Goal: Task Accomplishment & Management: Manage account settings

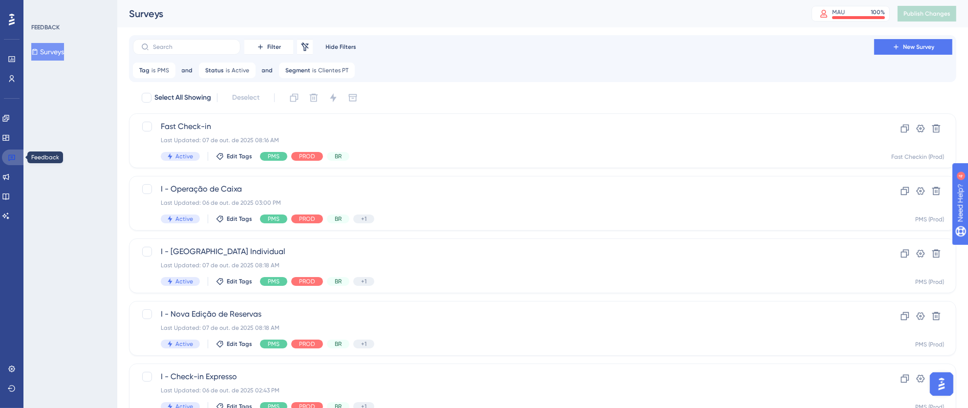
click at [14, 161] on link at bounding box center [13, 158] width 23 height 16
click at [11, 20] on icon at bounding box center [12, 20] width 6 height 12
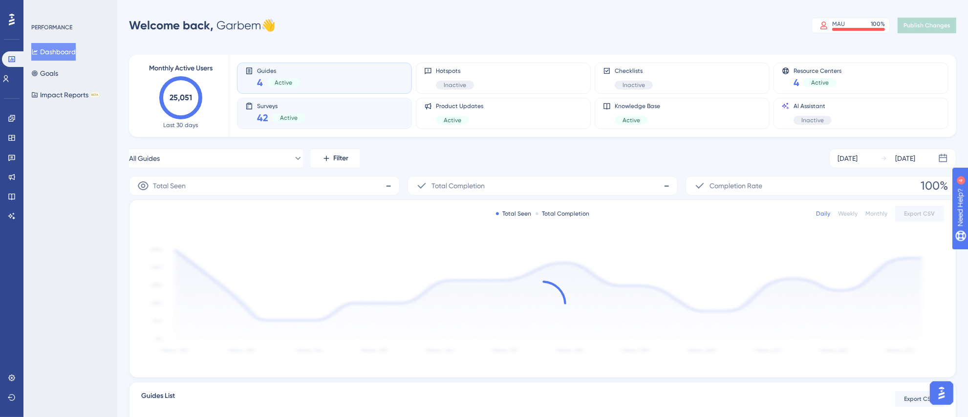
click at [326, 118] on div "Surveys 42 Active" at bounding box center [324, 113] width 158 height 22
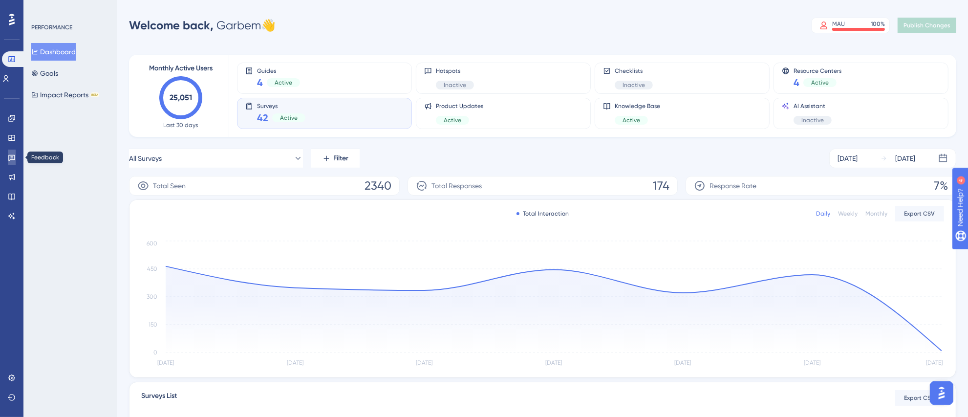
click at [16, 160] on link at bounding box center [12, 158] width 8 height 16
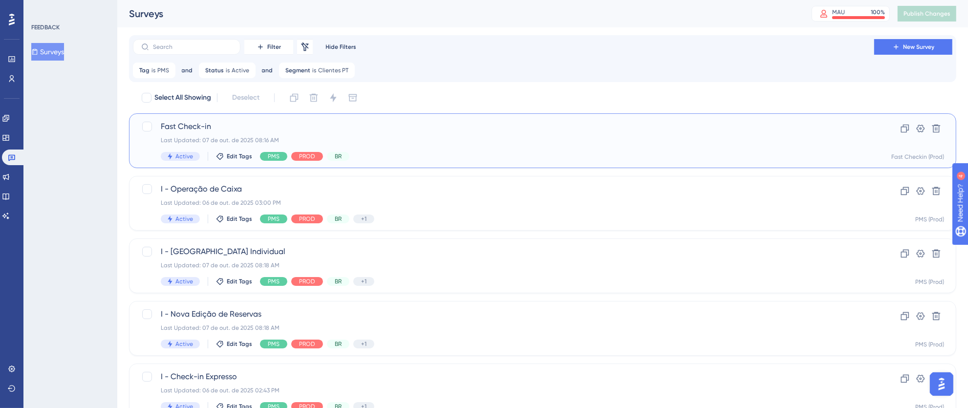
click at [505, 143] on div "Last Updated: 07 de out. de 2025 08:16 AM" at bounding box center [504, 140] width 686 height 8
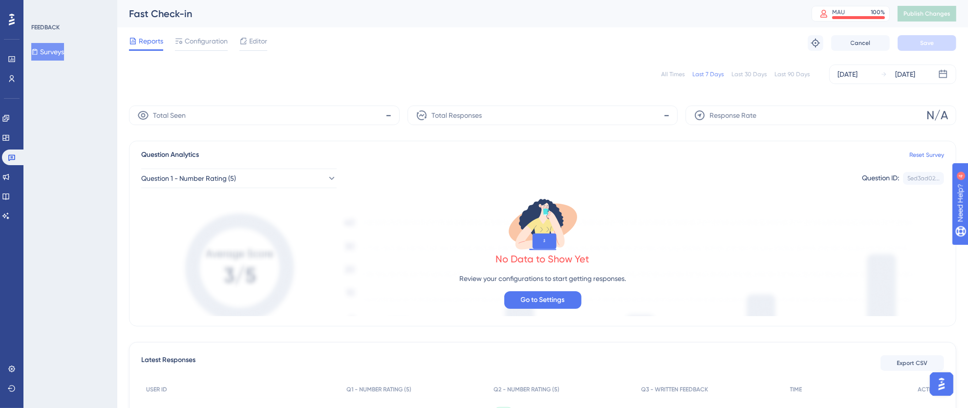
click at [674, 71] on div "All Times" at bounding box center [672, 74] width 23 height 8
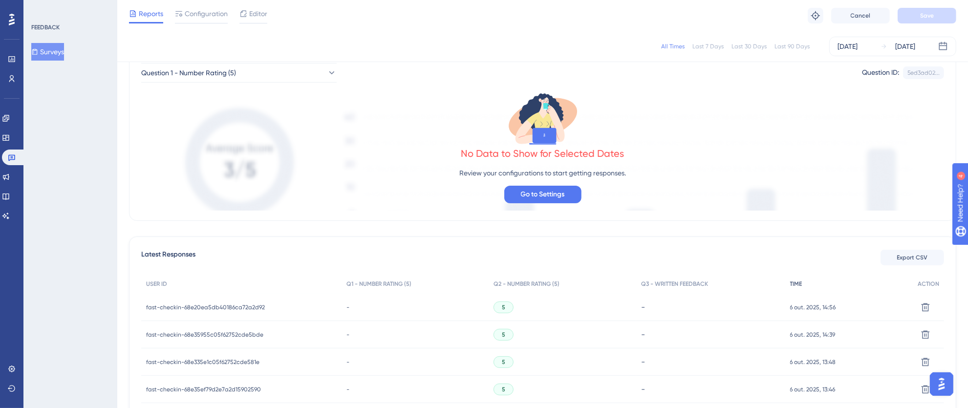
scroll to position [113, 0]
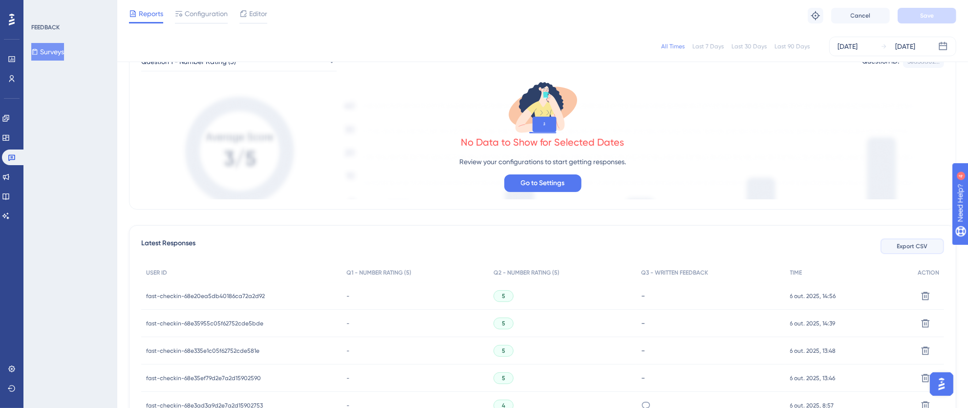
click at [902, 249] on span "Export CSV" at bounding box center [912, 246] width 31 height 8
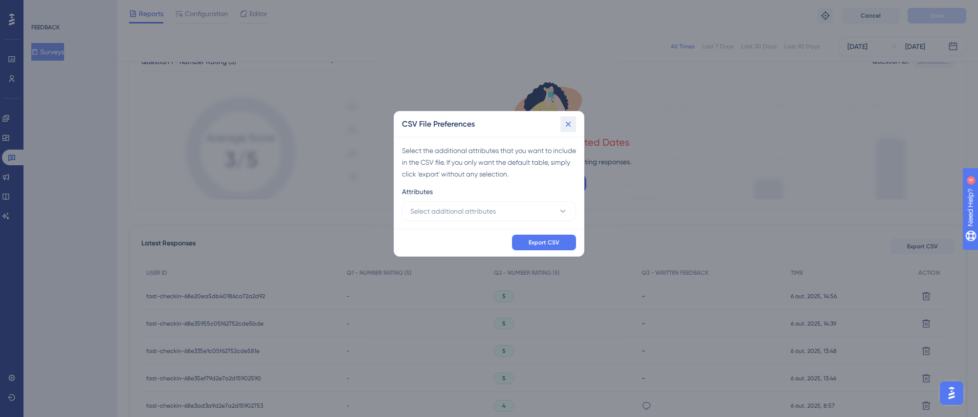
click at [573, 120] on button at bounding box center [568, 124] width 16 height 16
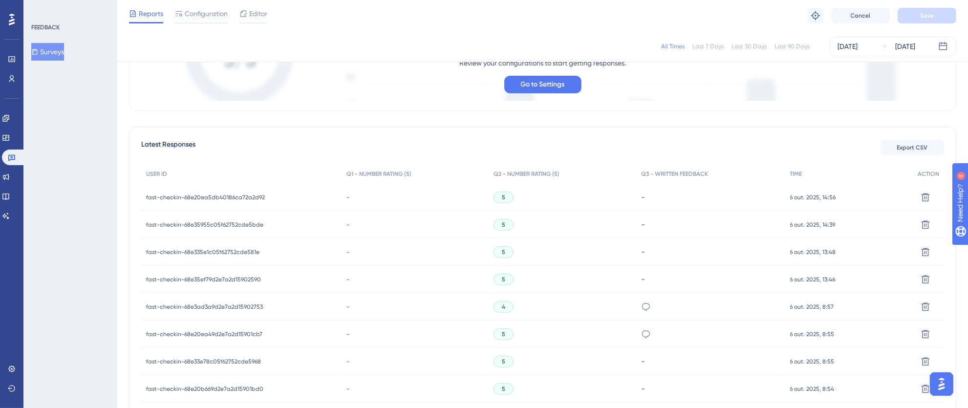
scroll to position [0, 0]
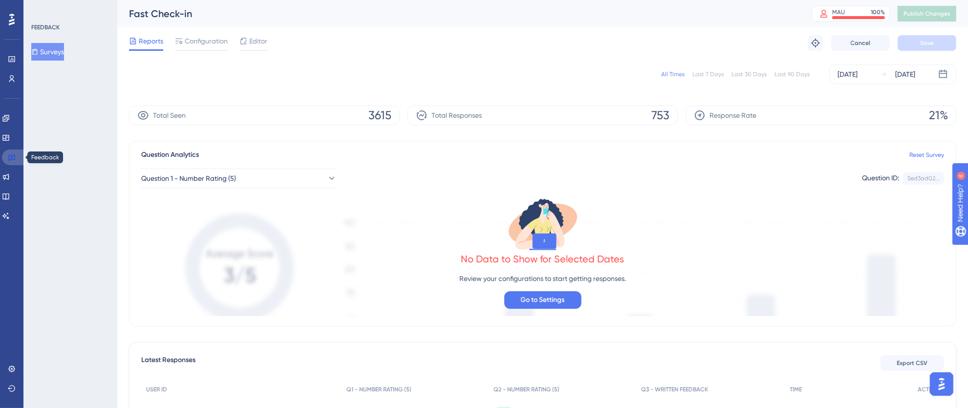
click at [18, 157] on link at bounding box center [13, 158] width 23 height 16
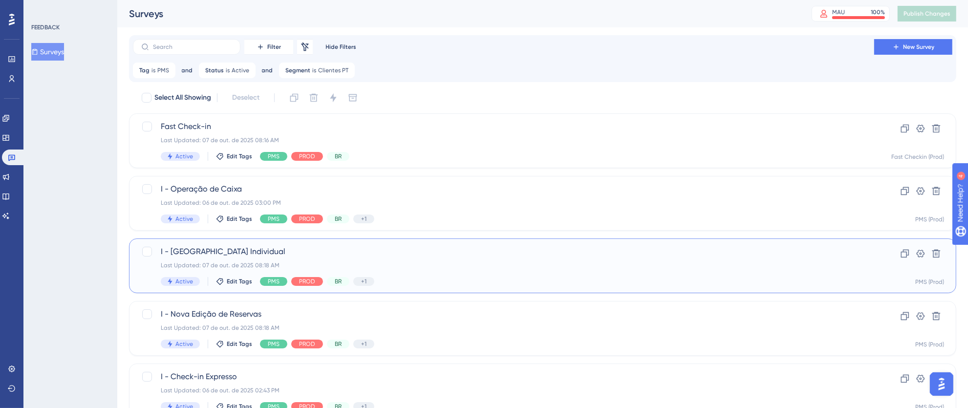
click at [542, 258] on div "I - [GEOGRAPHIC_DATA] Individual Last Updated: 07 de out. de 2025 08:18 AM Acti…" at bounding box center [504, 266] width 686 height 40
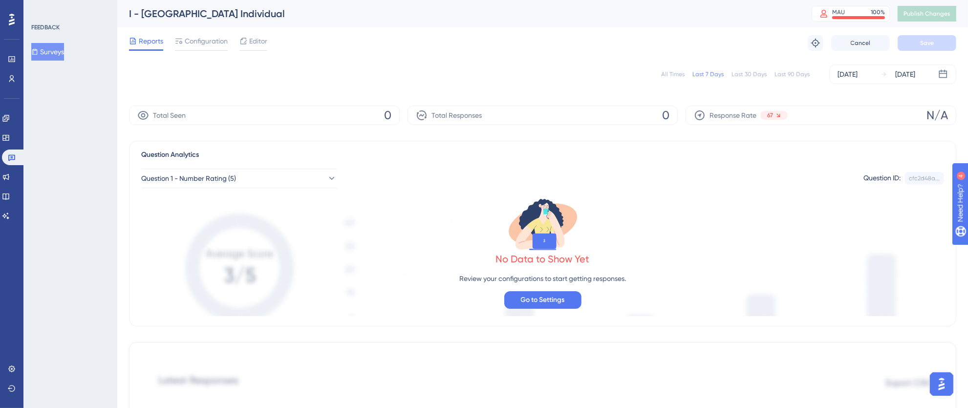
click at [669, 72] on div "All Times" at bounding box center [672, 74] width 23 height 8
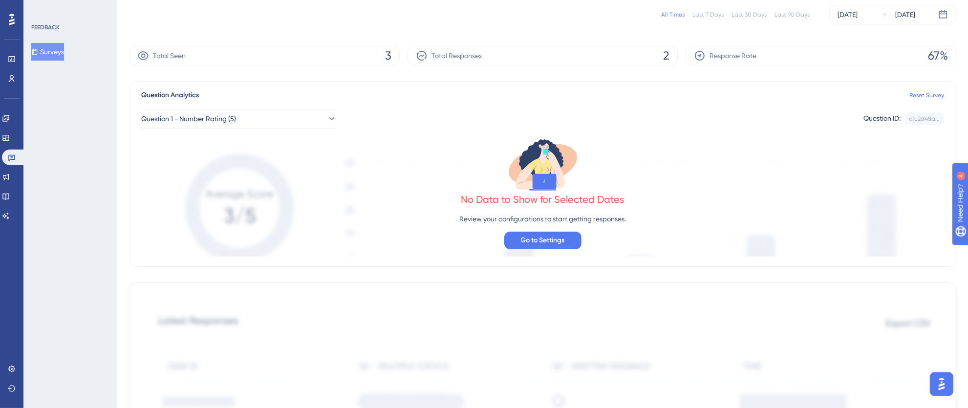
scroll to position [129, 0]
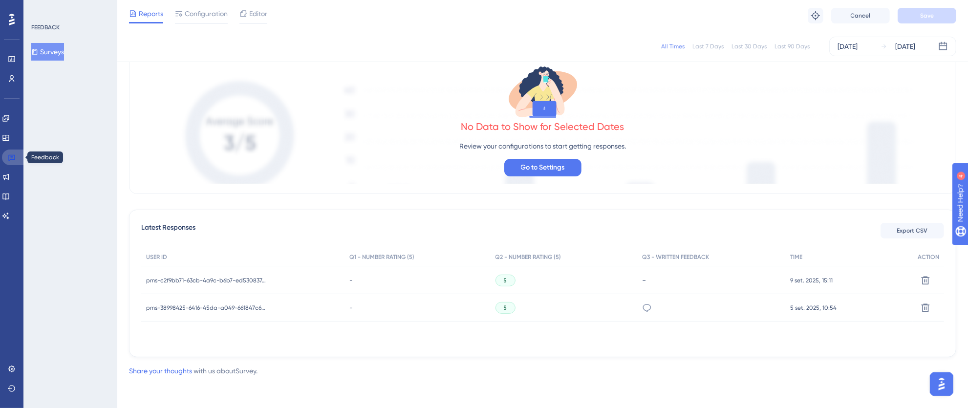
click at [8, 159] on icon at bounding box center [12, 157] width 8 height 8
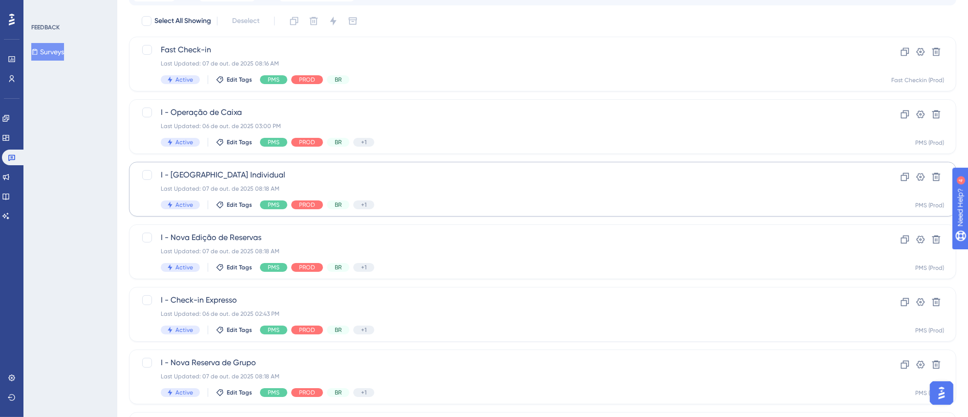
scroll to position [81, 0]
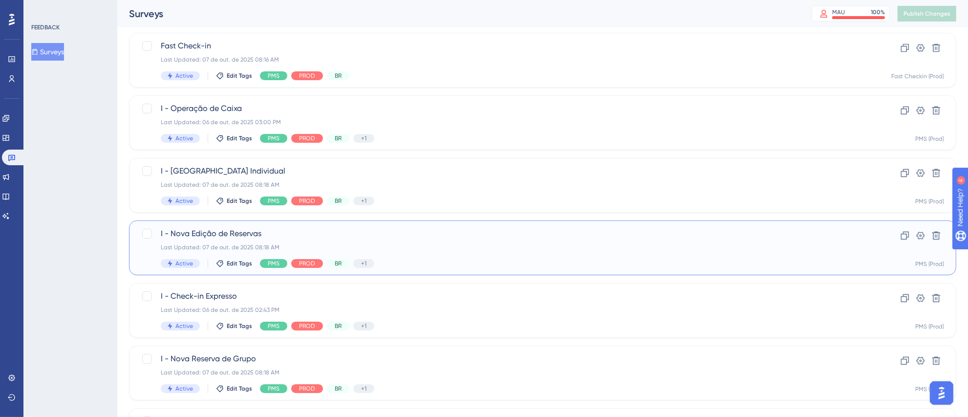
click at [457, 240] on div "I - Nova Edição de Reservas Last Updated: 07 de out. de 2025 08:18 AM Active Ed…" at bounding box center [504, 248] width 686 height 40
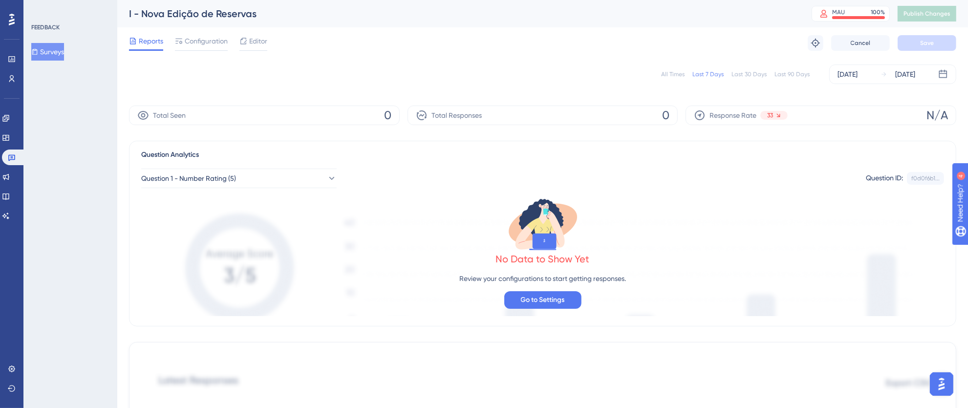
click at [673, 75] on div "All Times" at bounding box center [672, 74] width 23 height 8
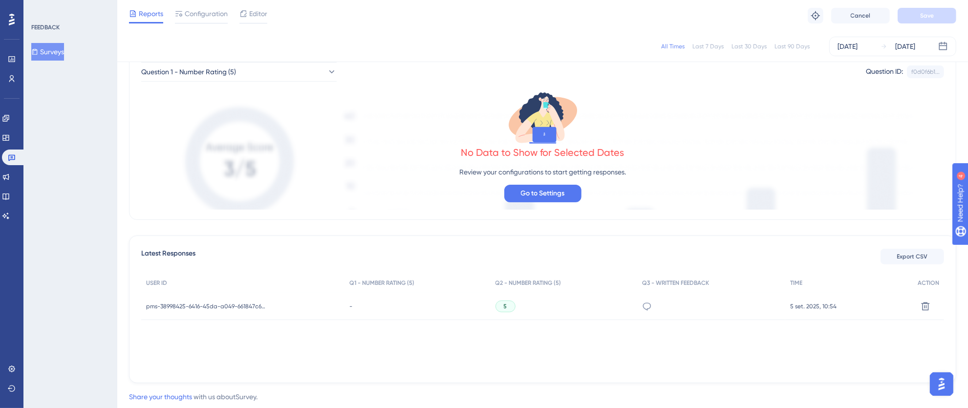
scroll to position [129, 0]
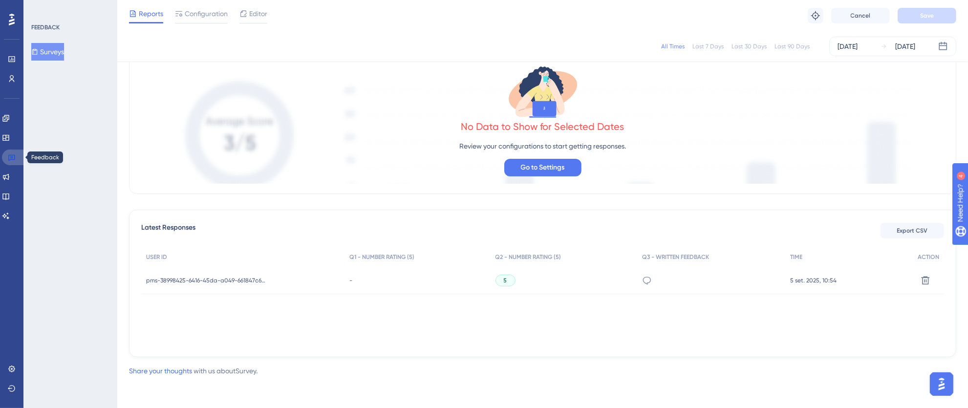
click at [17, 157] on link at bounding box center [13, 158] width 23 height 16
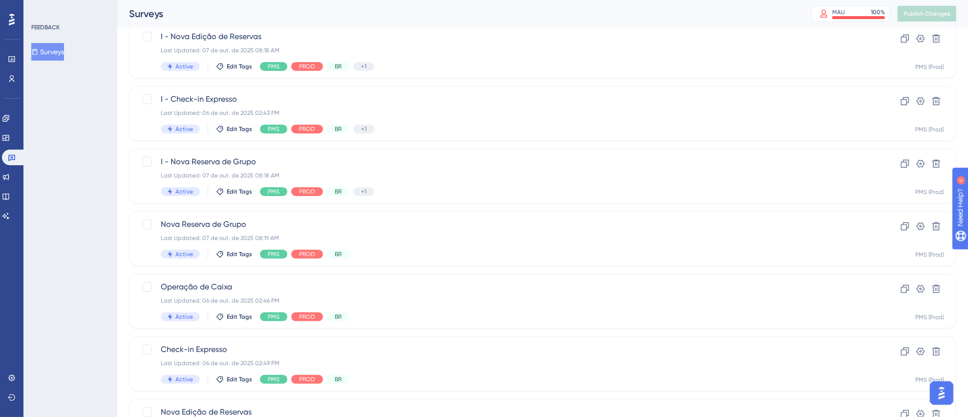
scroll to position [279, 0]
click at [399, 240] on div "Last Updated: 07 de out. de 2025 08:19 AM" at bounding box center [504, 237] width 686 height 8
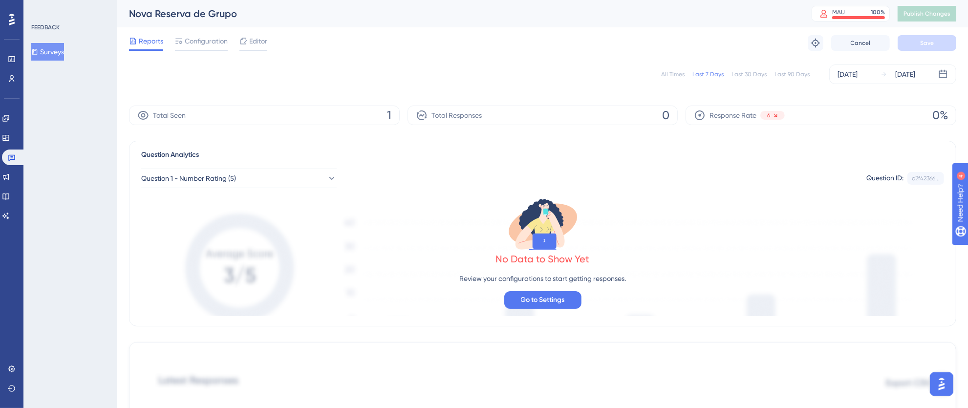
click at [666, 74] on div "All Times" at bounding box center [672, 74] width 23 height 8
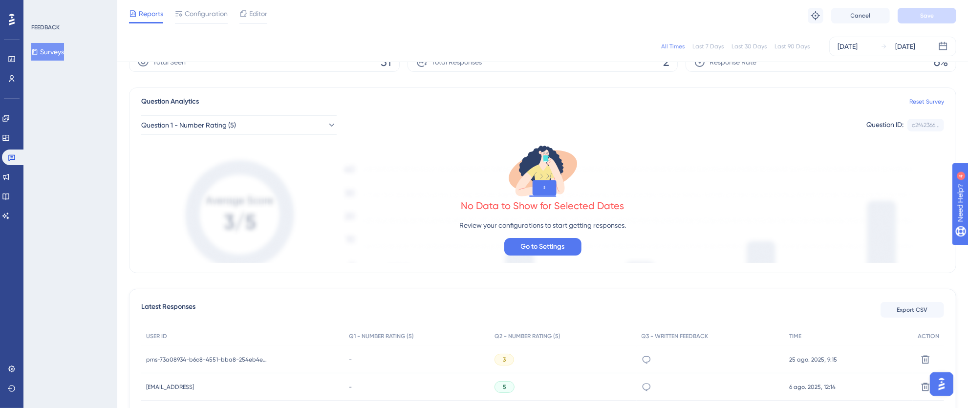
scroll to position [129, 0]
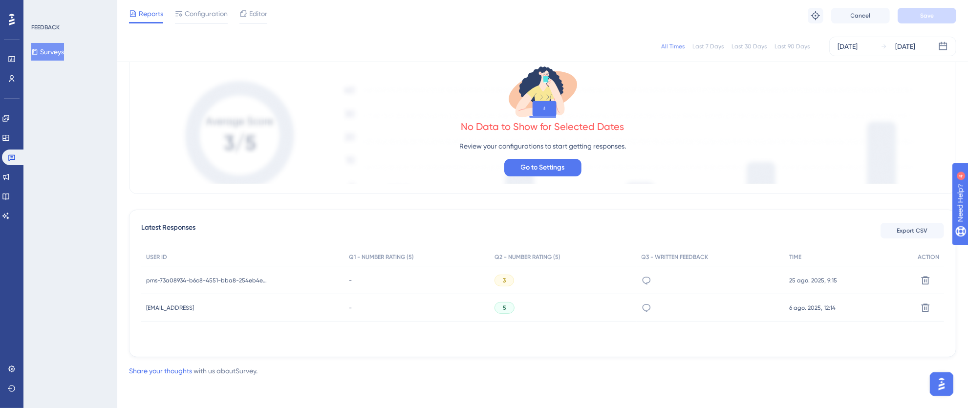
click at [14, 24] on icon at bounding box center [12, 19] width 6 height 13
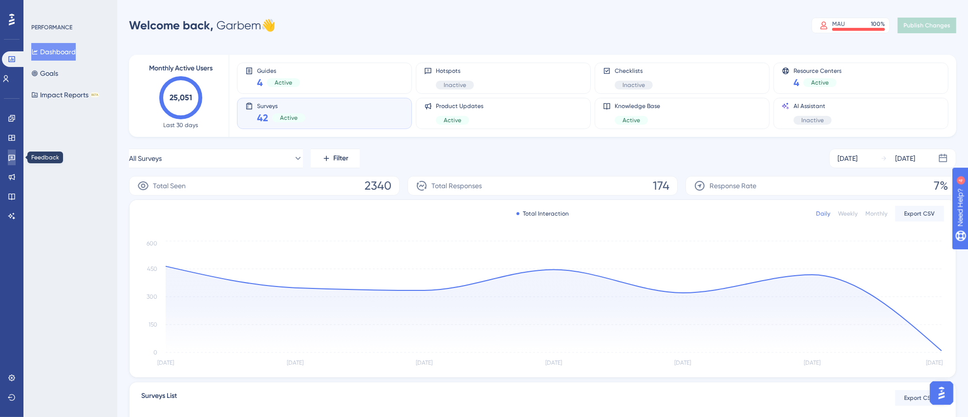
click at [8, 158] on icon at bounding box center [11, 158] width 7 height 6
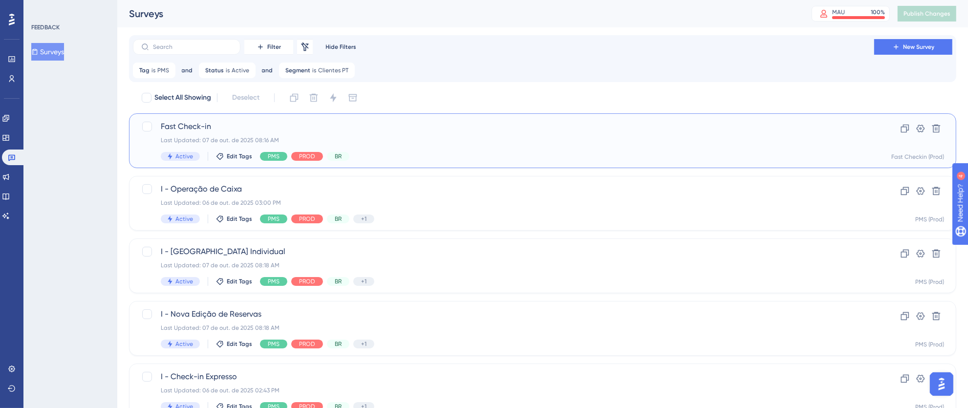
click at [516, 138] on div "Last Updated: 07 de out. de 2025 08:16 AM" at bounding box center [504, 140] width 686 height 8
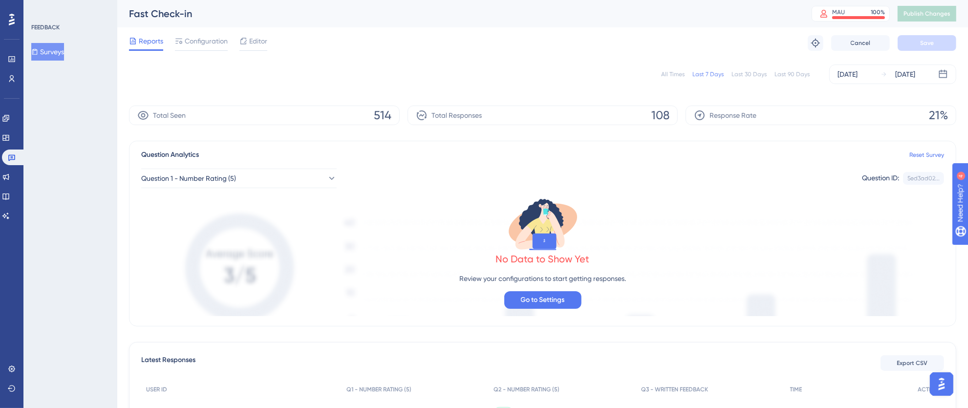
click at [678, 77] on div "All Times" at bounding box center [672, 74] width 23 height 8
click at [14, 157] on icon at bounding box center [11, 158] width 7 height 6
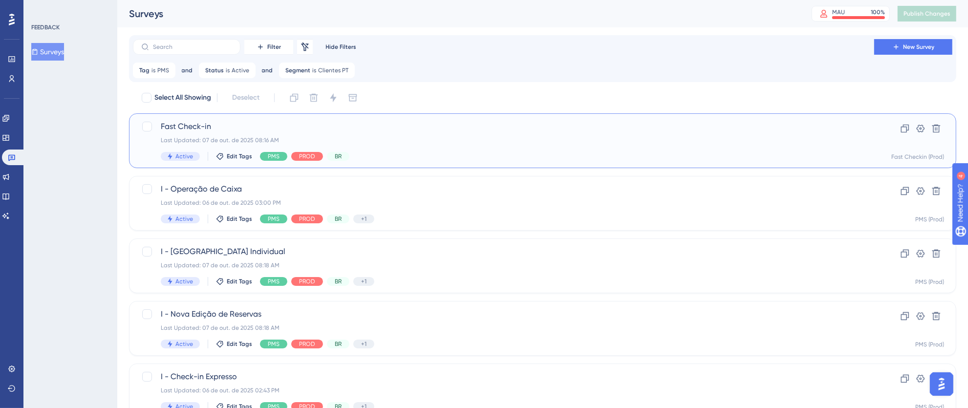
click at [699, 130] on span "Fast Check-in" at bounding box center [504, 127] width 686 height 12
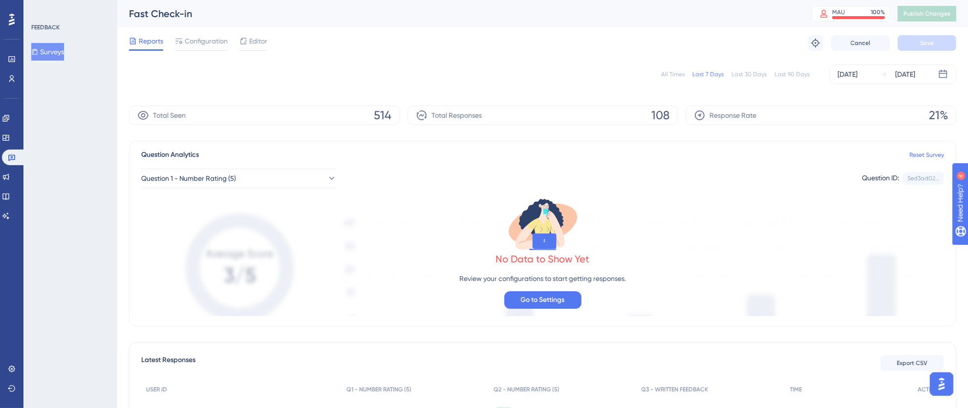
click at [665, 74] on div "All Times" at bounding box center [672, 74] width 23 height 8
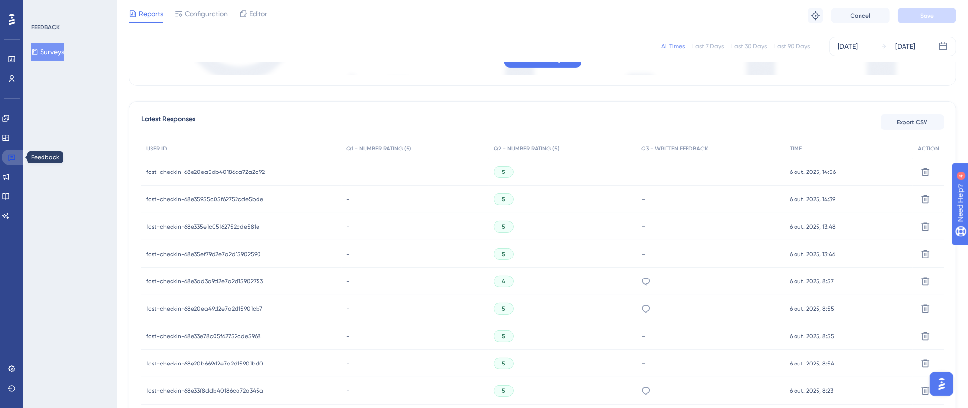
click at [18, 156] on link at bounding box center [13, 158] width 23 height 16
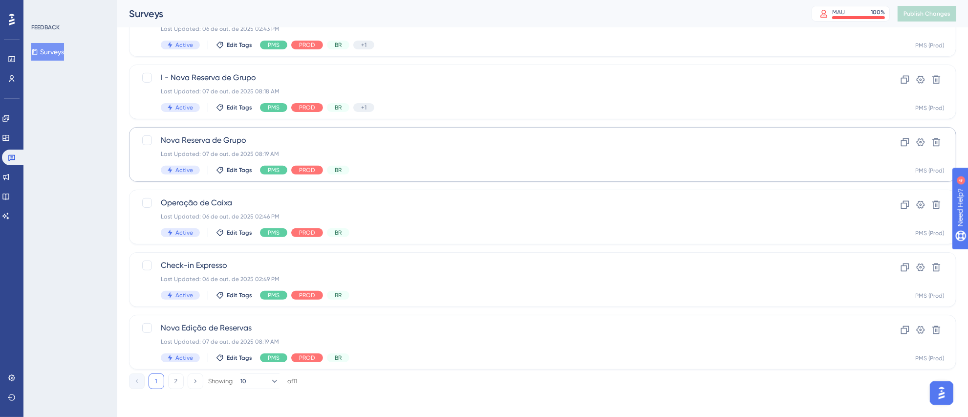
scroll to position [365, 0]
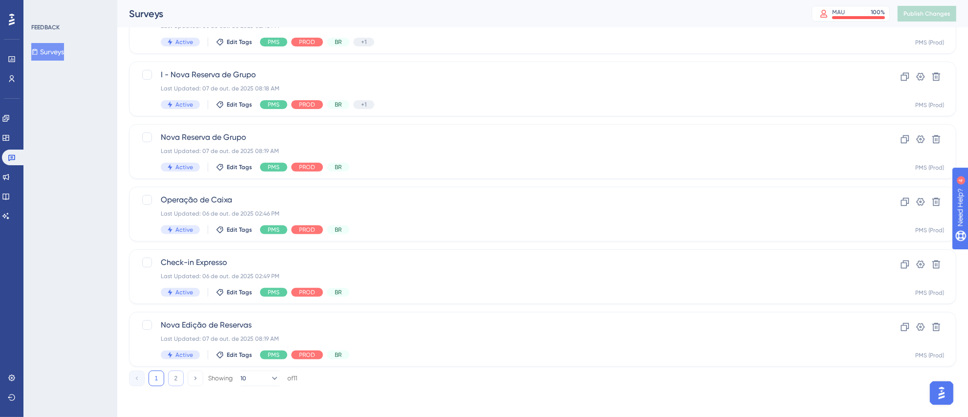
click at [172, 376] on button "2" at bounding box center [176, 378] width 16 height 16
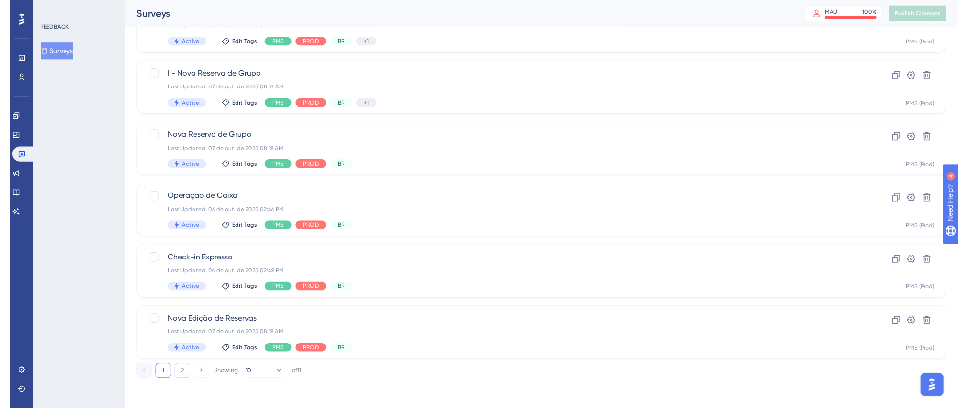
scroll to position [0, 0]
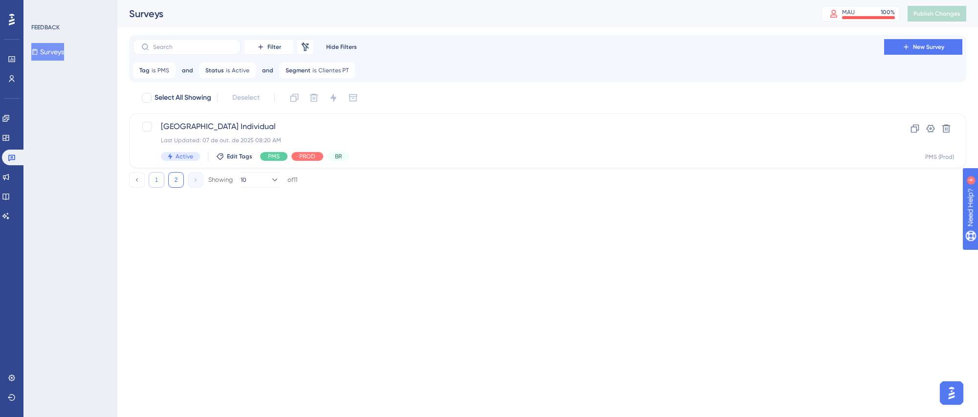
click at [158, 178] on button "1" at bounding box center [157, 180] width 16 height 16
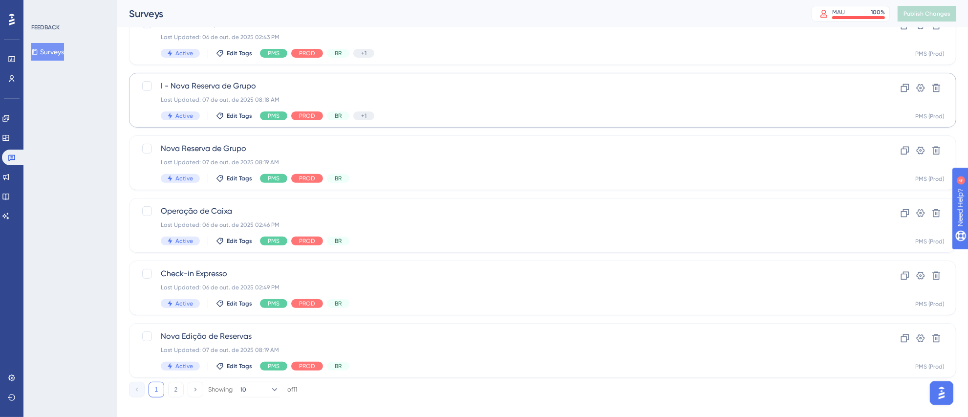
scroll to position [365, 0]
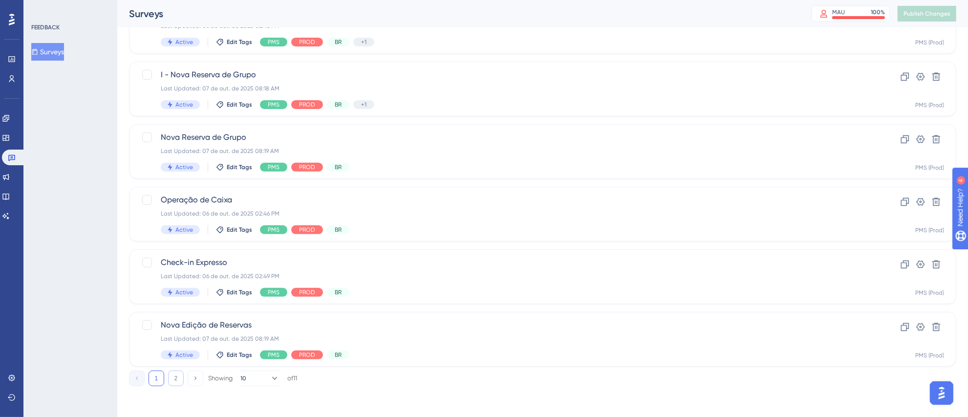
click at [178, 376] on button "2" at bounding box center [176, 378] width 16 height 16
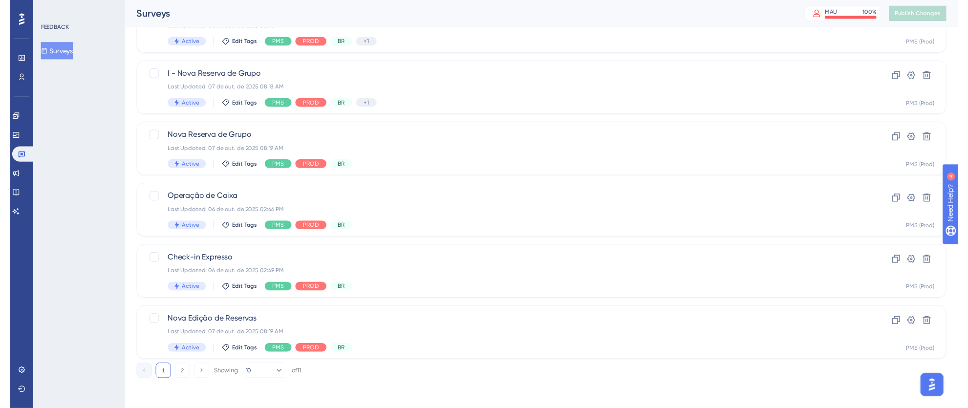
scroll to position [0, 0]
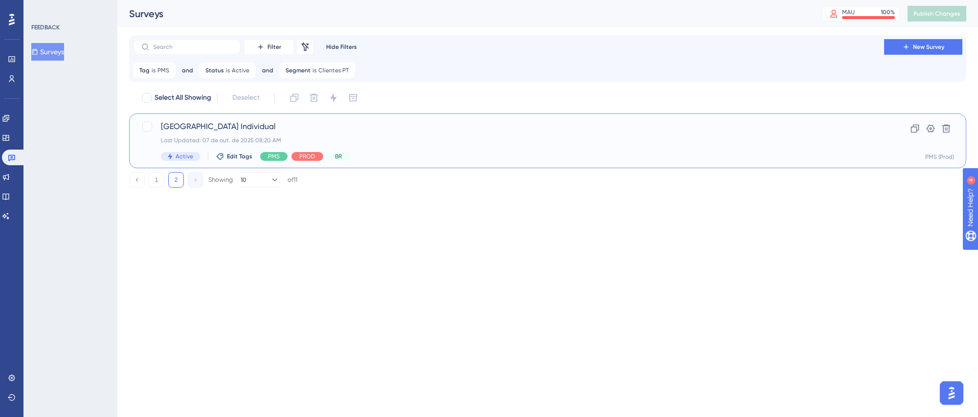
click at [473, 131] on span "[GEOGRAPHIC_DATA] Individual" at bounding box center [508, 127] width 695 height 12
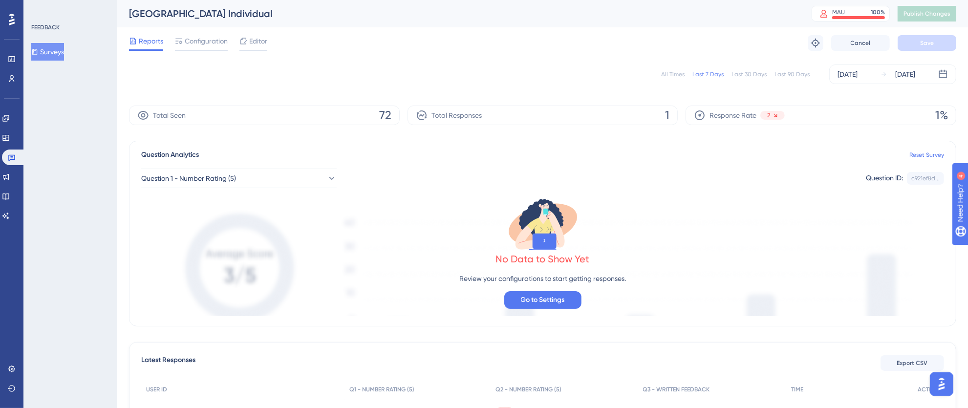
click at [673, 72] on div "All Times" at bounding box center [672, 74] width 23 height 8
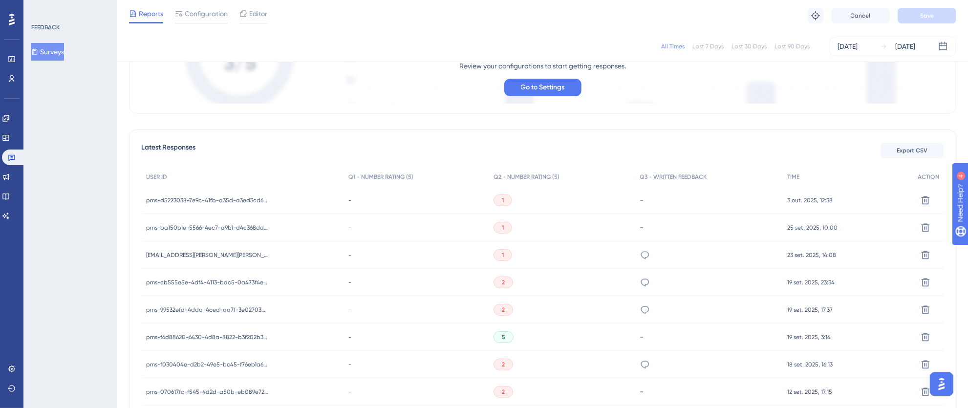
scroll to position [216, 0]
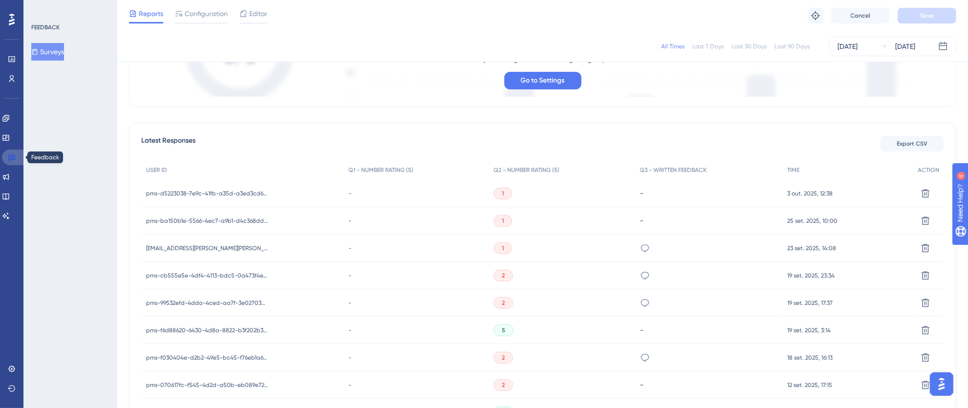
click at [12, 153] on icon at bounding box center [12, 157] width 8 height 8
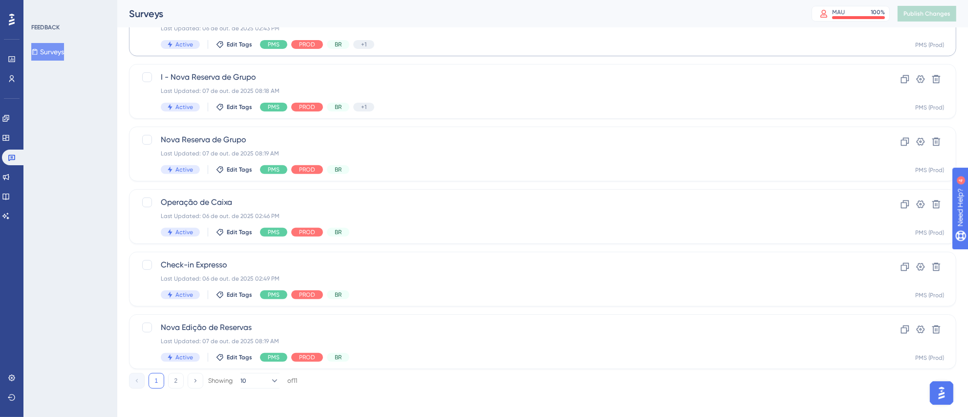
scroll to position [365, 0]
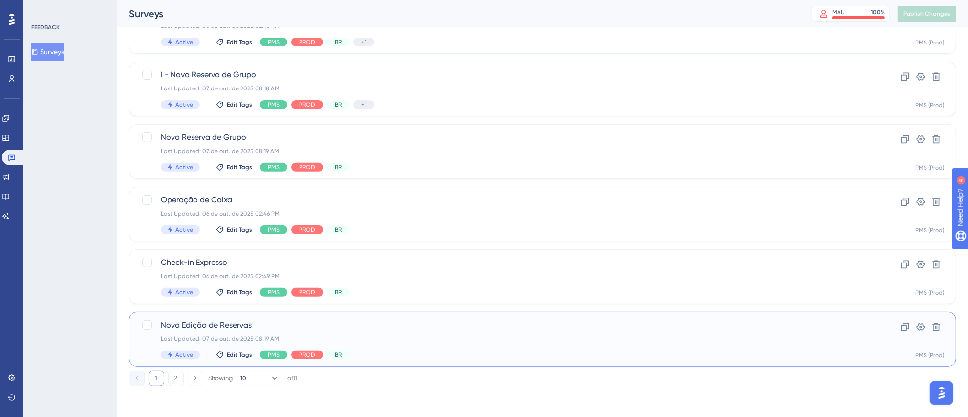
click at [672, 323] on span "Nova Edição de Reservas" at bounding box center [504, 325] width 686 height 12
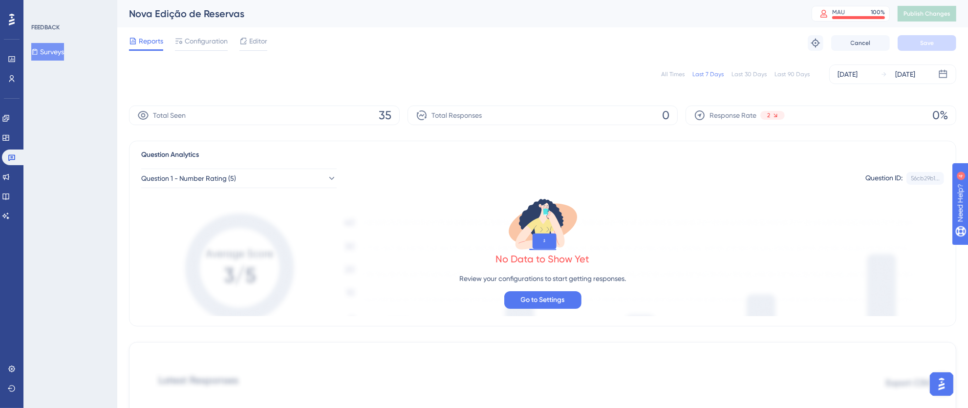
click at [678, 74] on div "All Times" at bounding box center [672, 74] width 23 height 8
click at [677, 70] on div "All Times" at bounding box center [672, 74] width 23 height 8
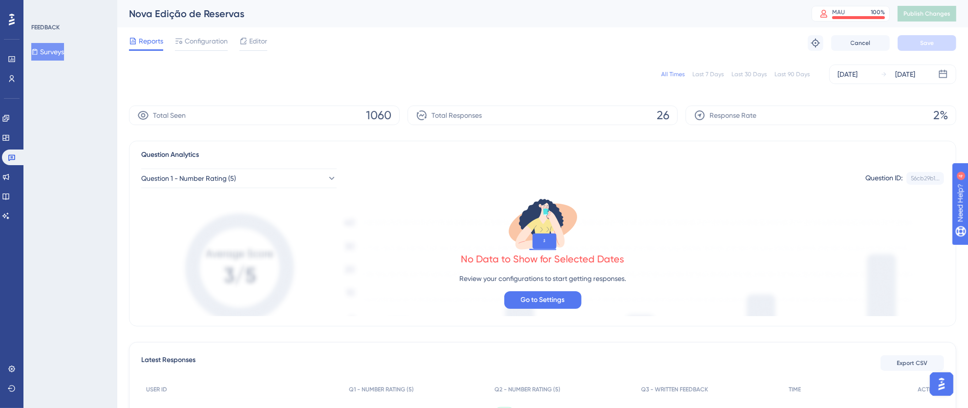
click at [9, 25] on icon at bounding box center [12, 20] width 6 height 12
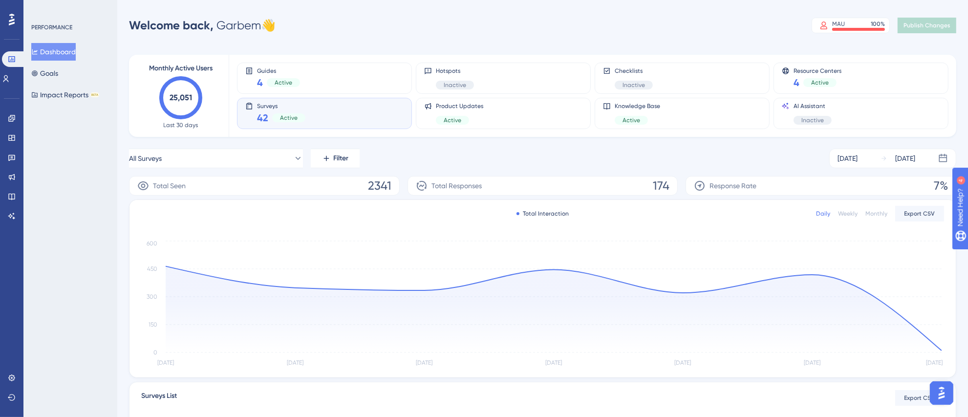
click at [361, 122] on div "Surveys 42 Active" at bounding box center [324, 113] width 158 height 22
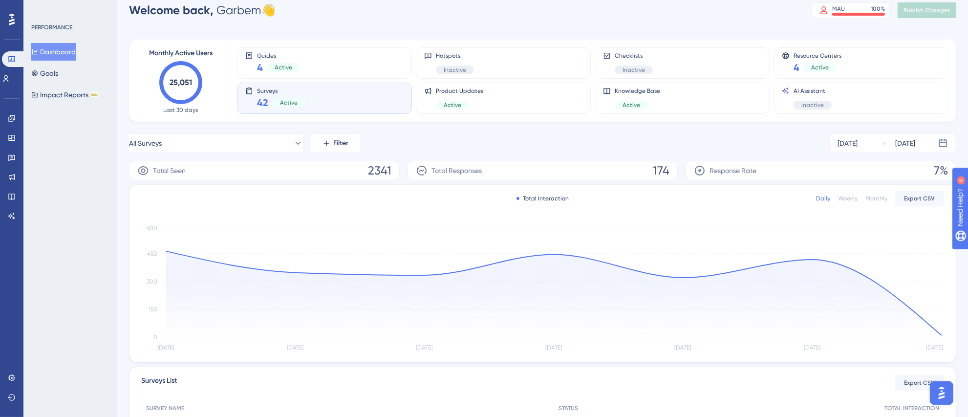
scroll to position [23, 0]
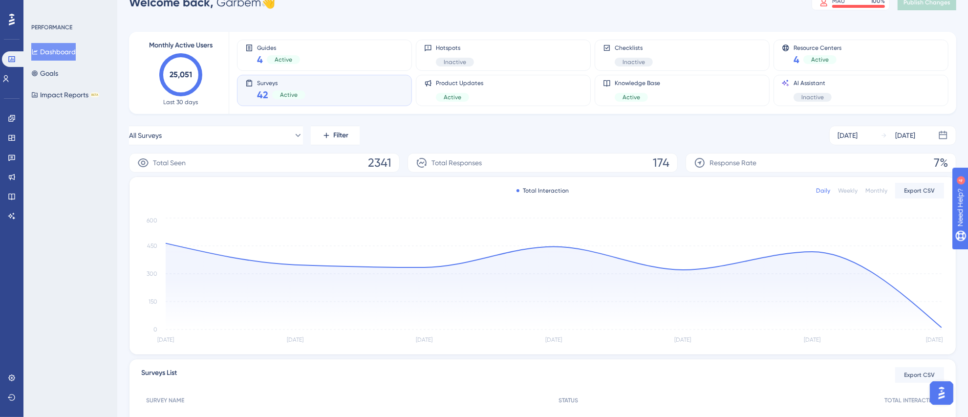
click at [842, 191] on div "Weekly" at bounding box center [848, 191] width 20 height 8
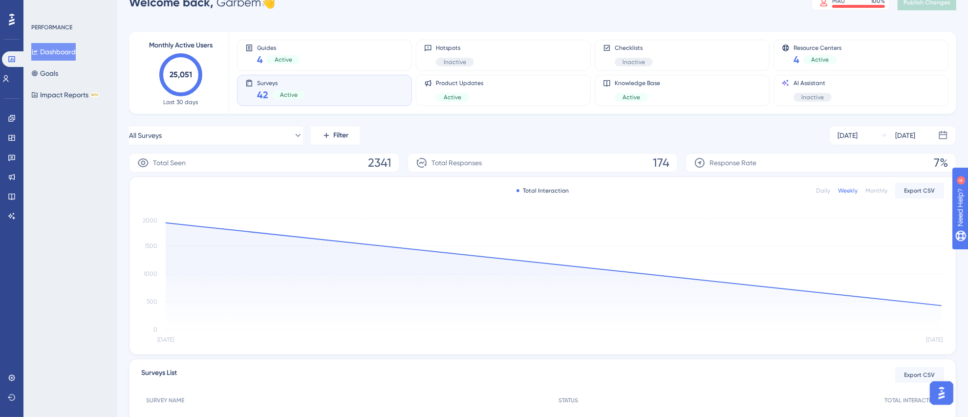
click at [873, 190] on div "Monthly" at bounding box center [877, 191] width 22 height 8
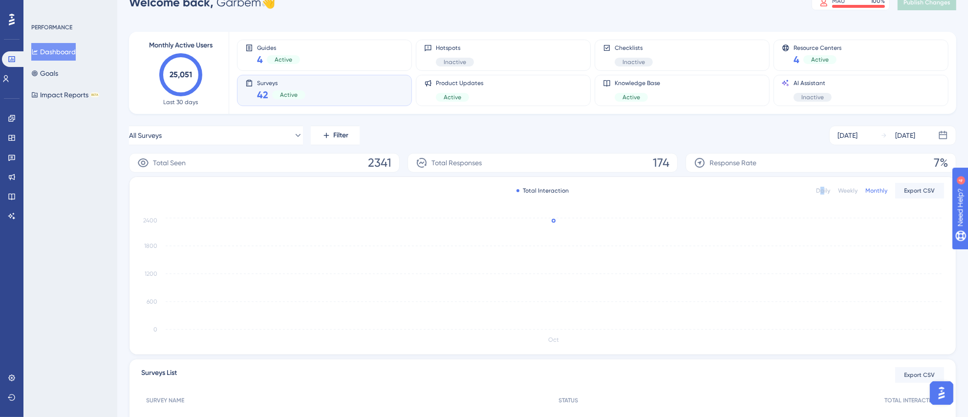
click at [823, 193] on div "Daily" at bounding box center [823, 191] width 14 height 8
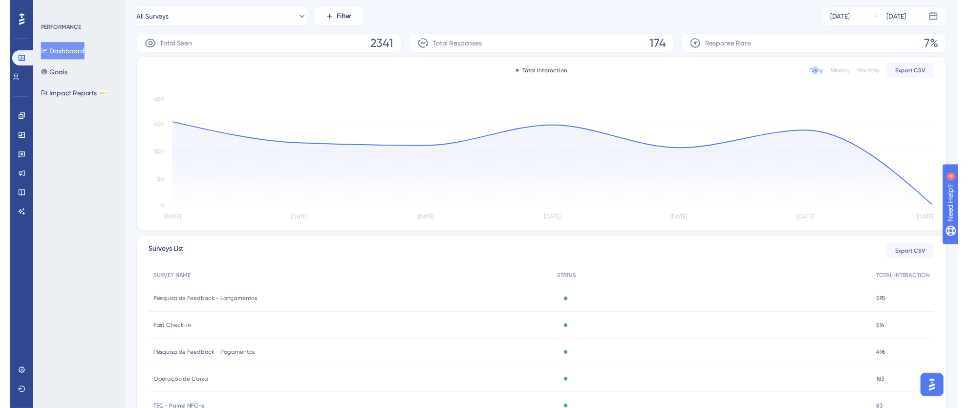
scroll to position [0, 0]
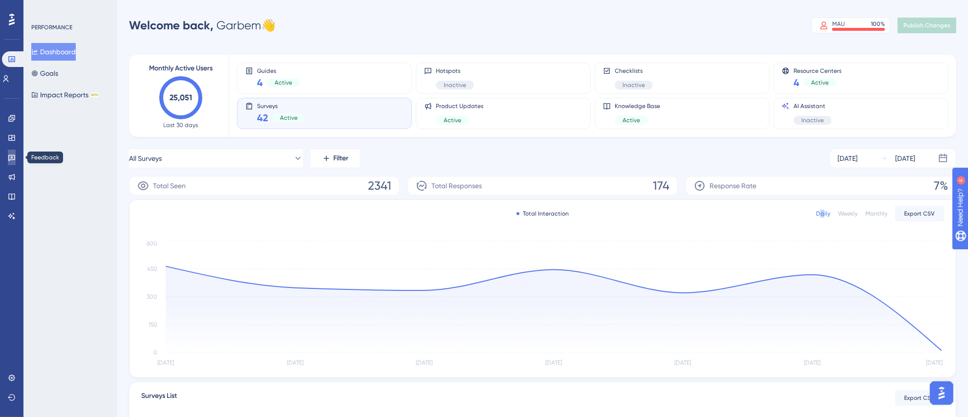
click at [10, 154] on icon at bounding box center [12, 157] width 8 height 8
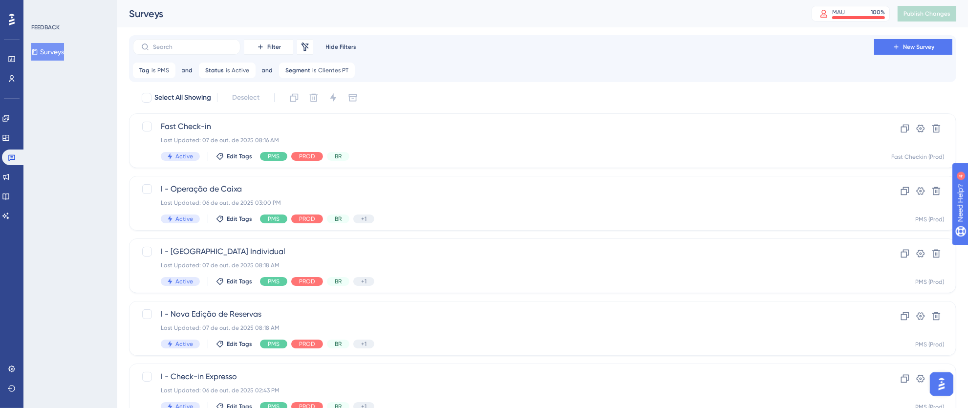
click at [8, 19] on div at bounding box center [12, 20] width 16 height 16
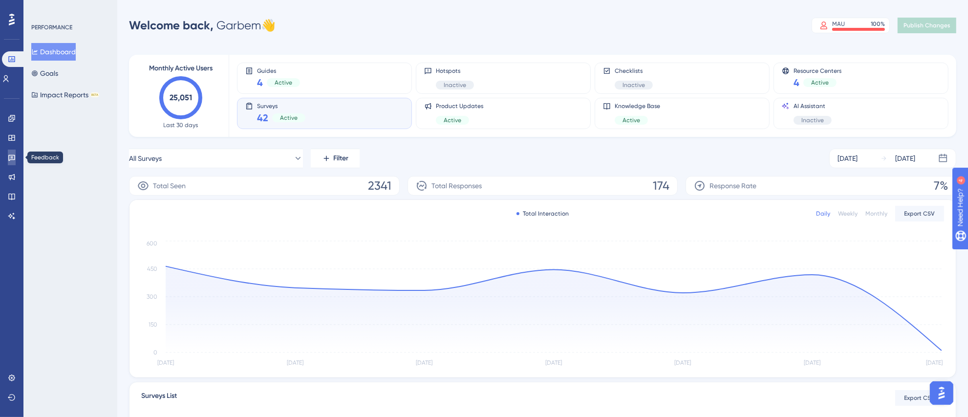
click at [10, 157] on icon at bounding box center [11, 158] width 7 height 6
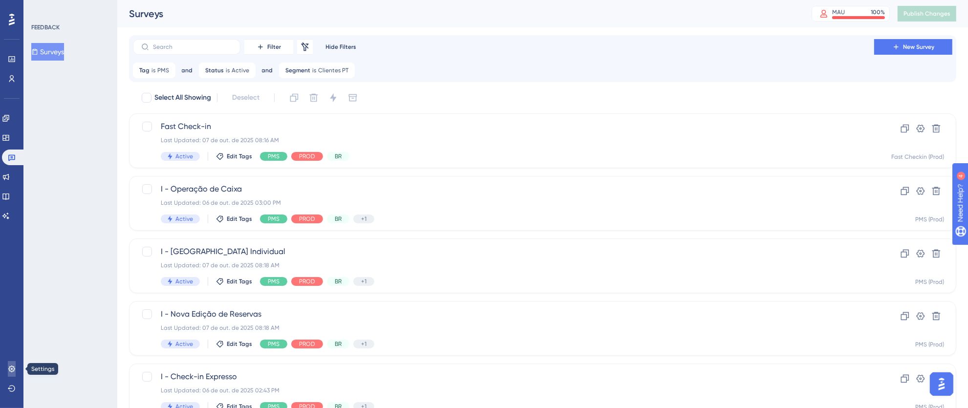
click at [13, 369] on icon at bounding box center [12, 369] width 8 height 8
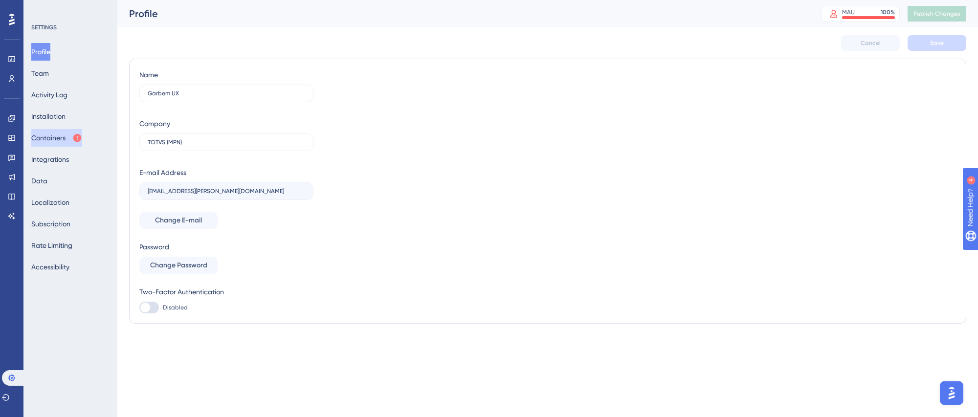
click at [58, 139] on button "Containers" at bounding box center [56, 138] width 51 height 18
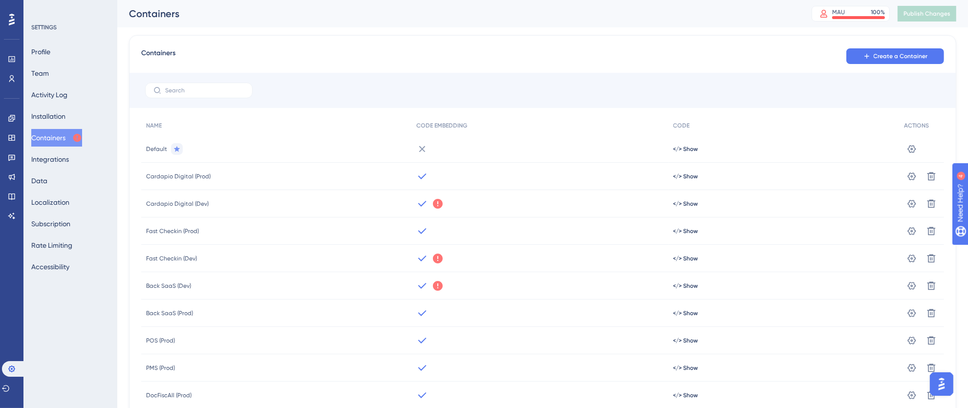
click at [6, 15] on div at bounding box center [12, 20] width 16 height 16
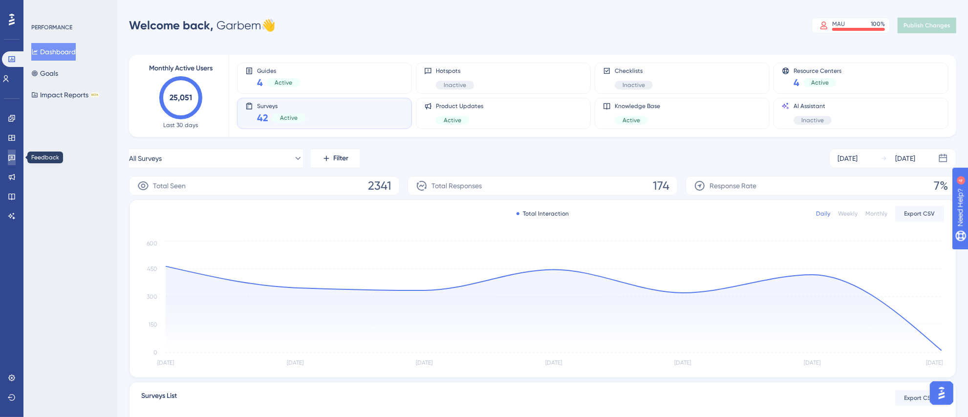
click at [12, 152] on link at bounding box center [12, 158] width 8 height 16
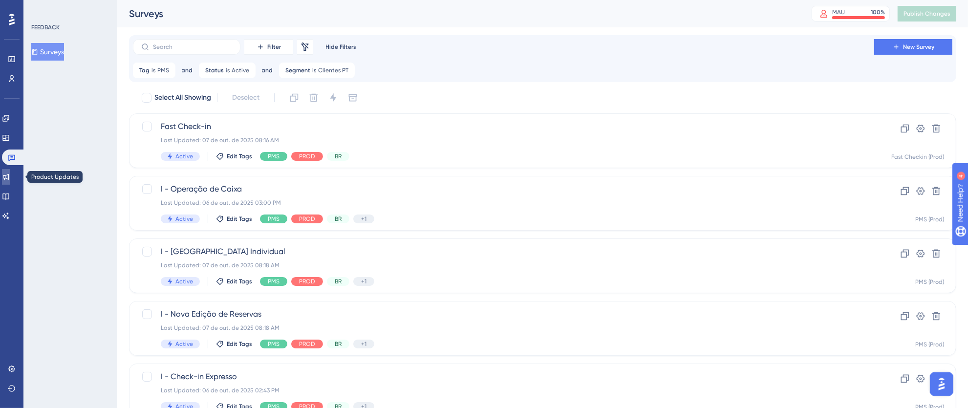
click at [6, 180] on link at bounding box center [6, 177] width 8 height 16
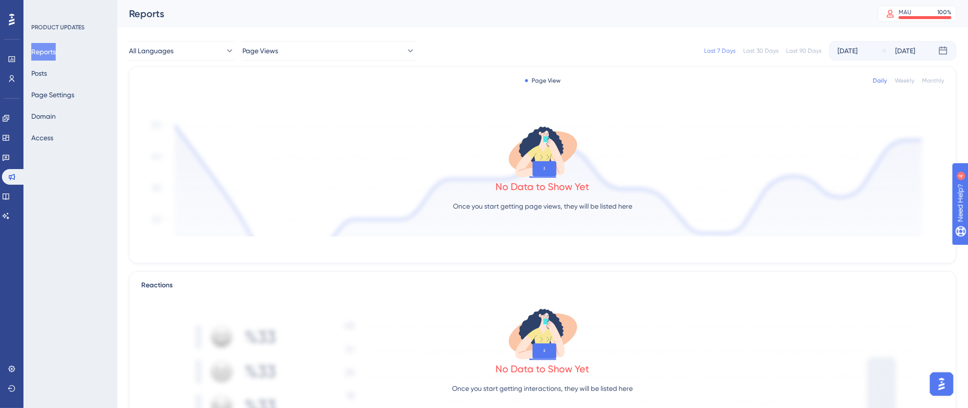
click at [11, 165] on div "Engagement Widgets Feedback Product Updates Knowledge Base AI Assistant" at bounding box center [12, 166] width 20 height 113
click at [10, 161] on icon at bounding box center [6, 157] width 8 height 8
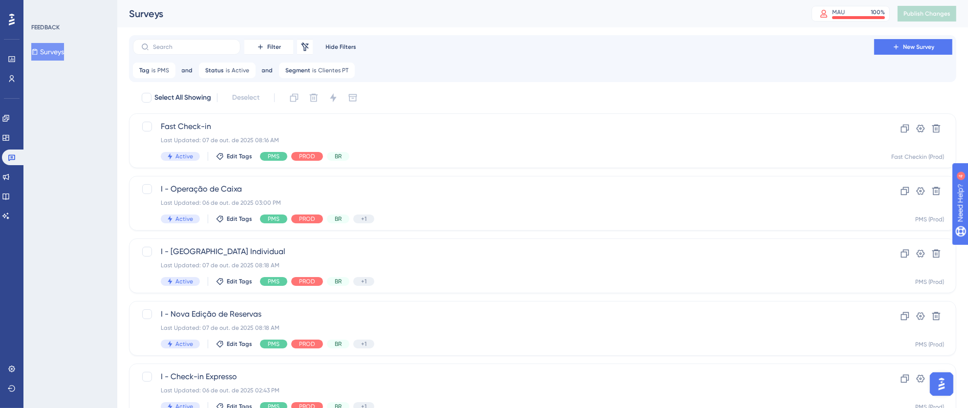
click at [10, 23] on icon at bounding box center [12, 20] width 6 height 12
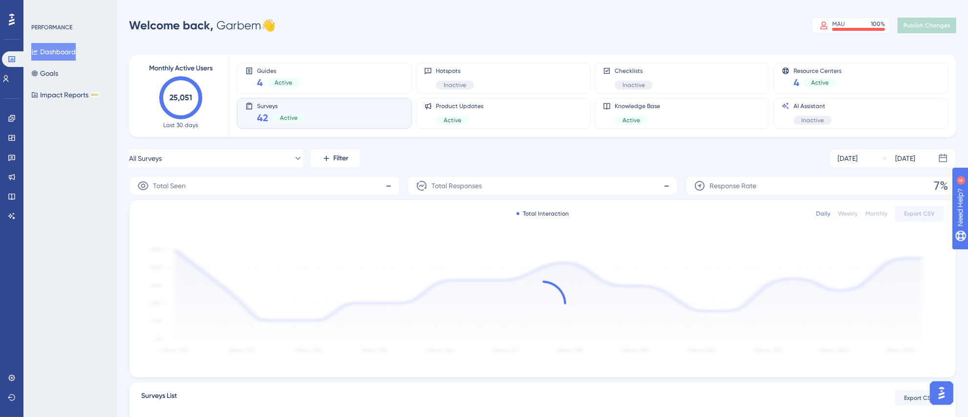
click at [325, 114] on div "Surveys 42 Active" at bounding box center [324, 113] width 158 height 22
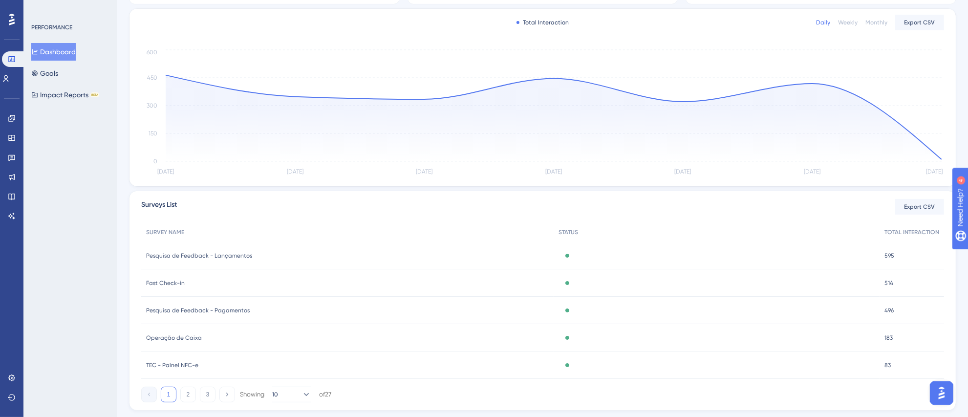
scroll to position [216, 0]
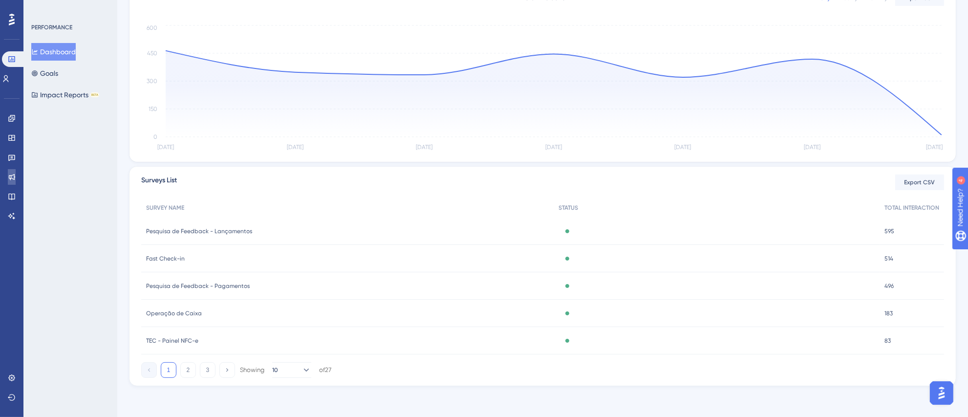
click at [11, 173] on icon at bounding box center [12, 177] width 8 height 8
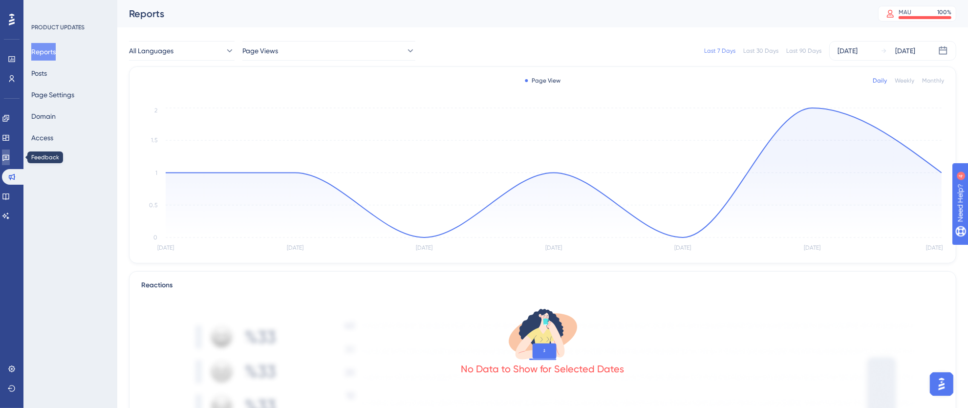
click at [9, 160] on icon at bounding box center [5, 158] width 7 height 6
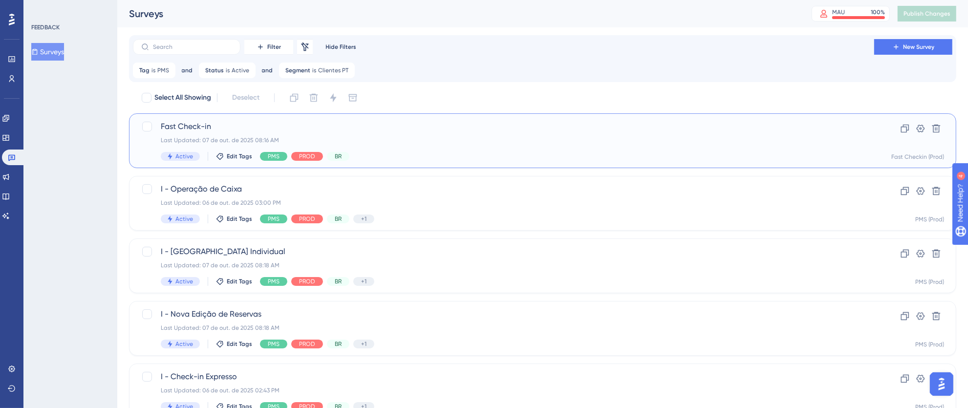
click at [652, 140] on div "Last Updated: 07 de out. de 2025 08:16 AM" at bounding box center [504, 140] width 686 height 8
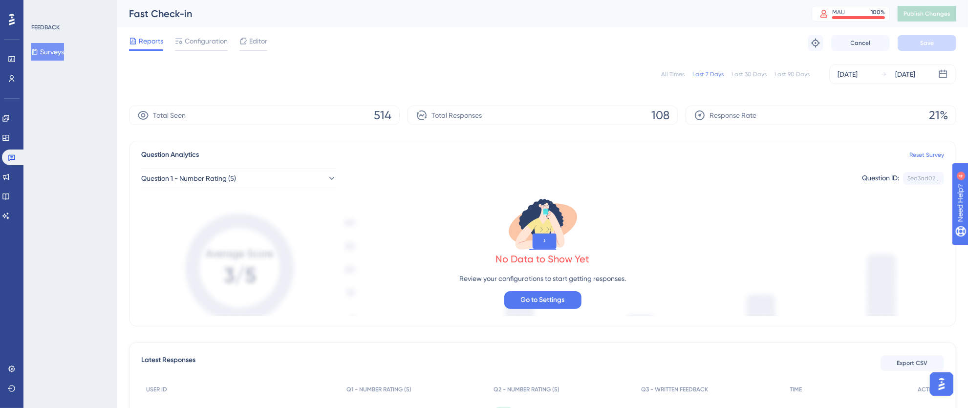
click at [677, 71] on div "All Times" at bounding box center [672, 74] width 23 height 8
click at [207, 46] on span "Configuration" at bounding box center [206, 41] width 43 height 12
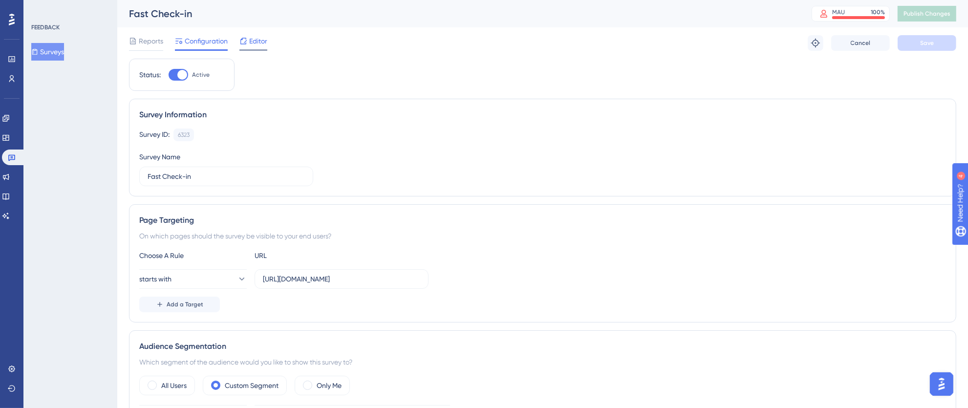
click at [261, 42] on span "Editor" at bounding box center [258, 41] width 18 height 12
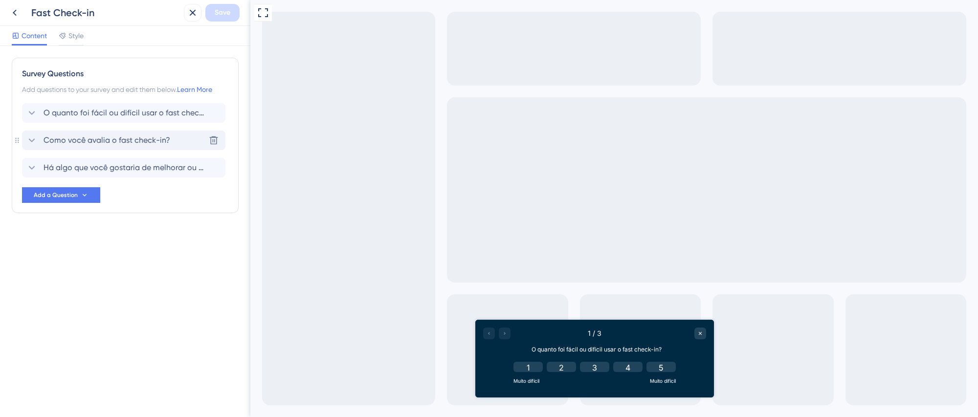
click at [61, 138] on span "Como você avalia o fast check-in?" at bounding box center [106, 140] width 127 height 12
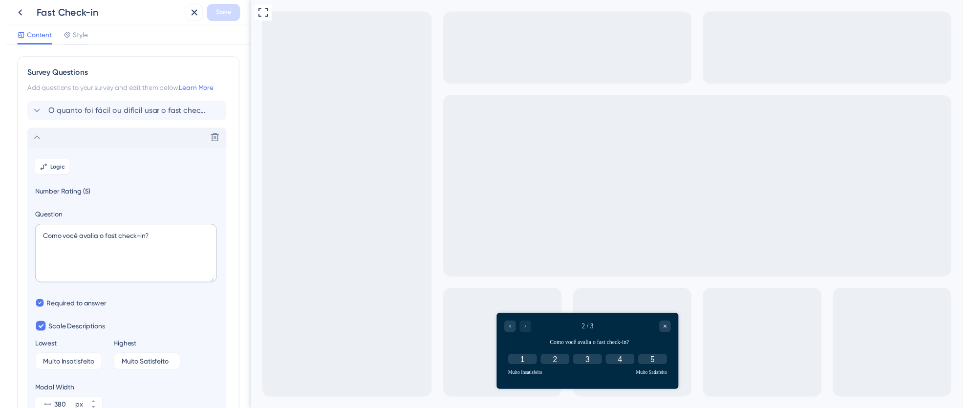
scroll to position [85, 0]
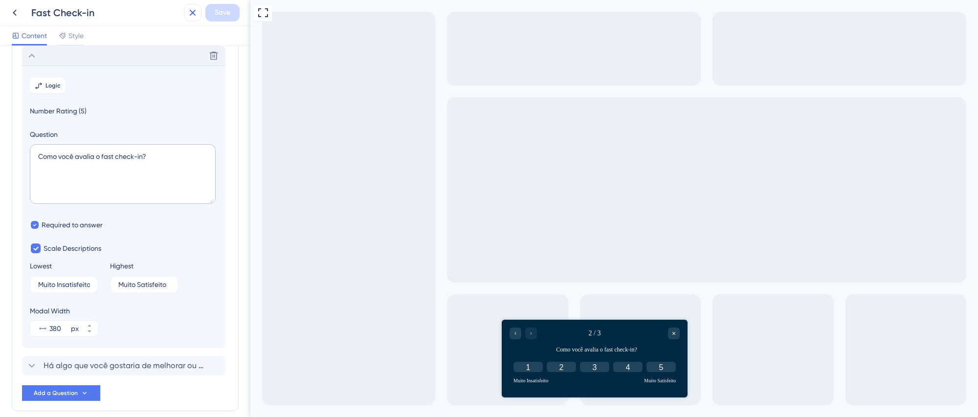
click at [193, 11] on icon at bounding box center [193, 13] width 12 height 12
